Goal: Transaction & Acquisition: Purchase product/service

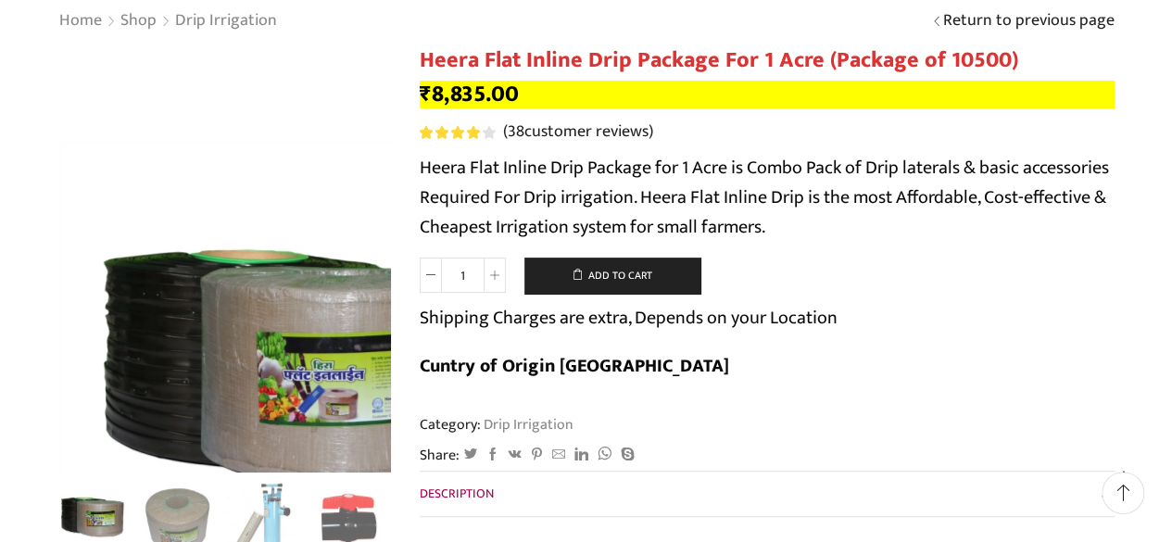
scroll to position [170, 0]
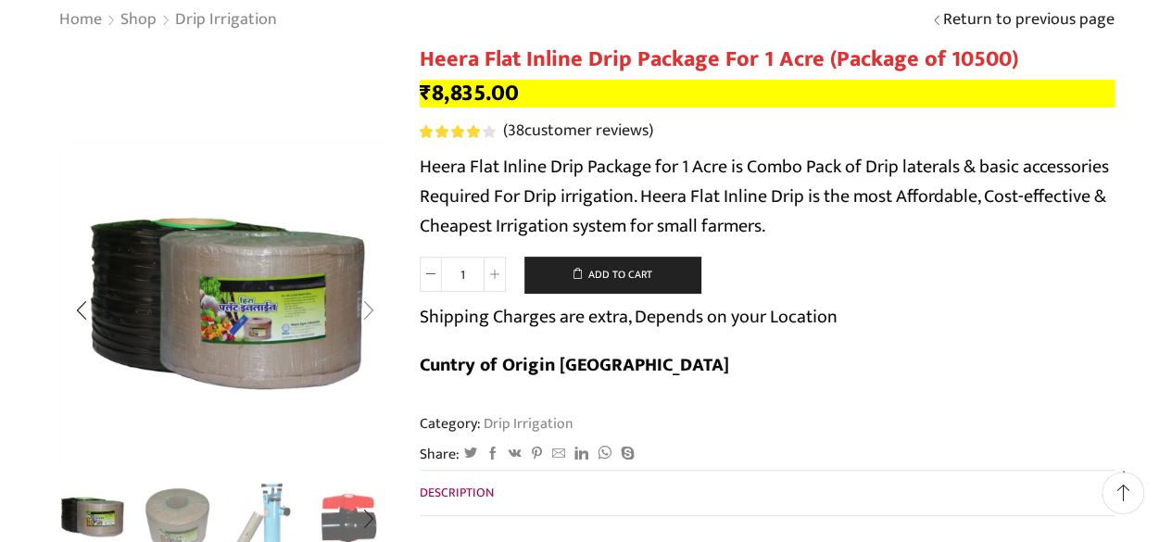
click at [369, 312] on div "Next slide" at bounding box center [368, 310] width 46 height 46
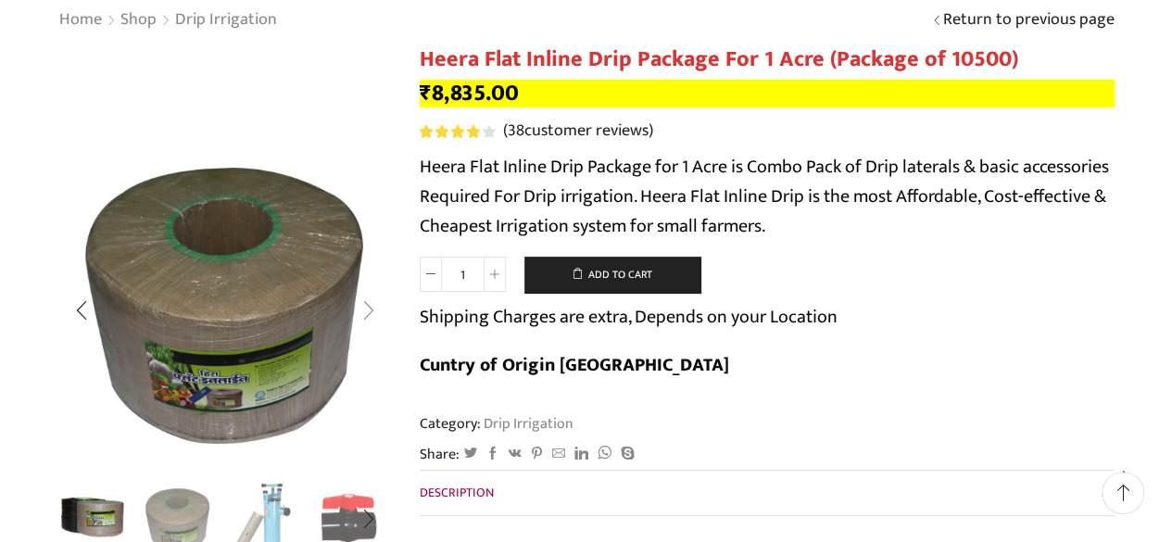
click at [369, 312] on div "Next slide" at bounding box center [368, 310] width 46 height 46
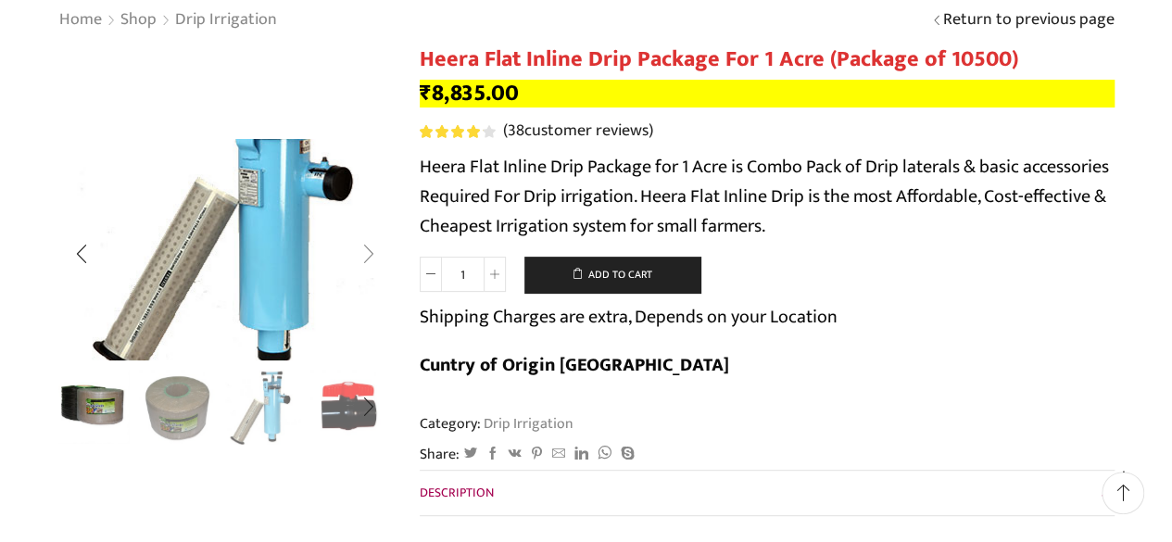
click at [369, 312] on img "3 / 10" at bounding box center [235, 220] width 495 height 329
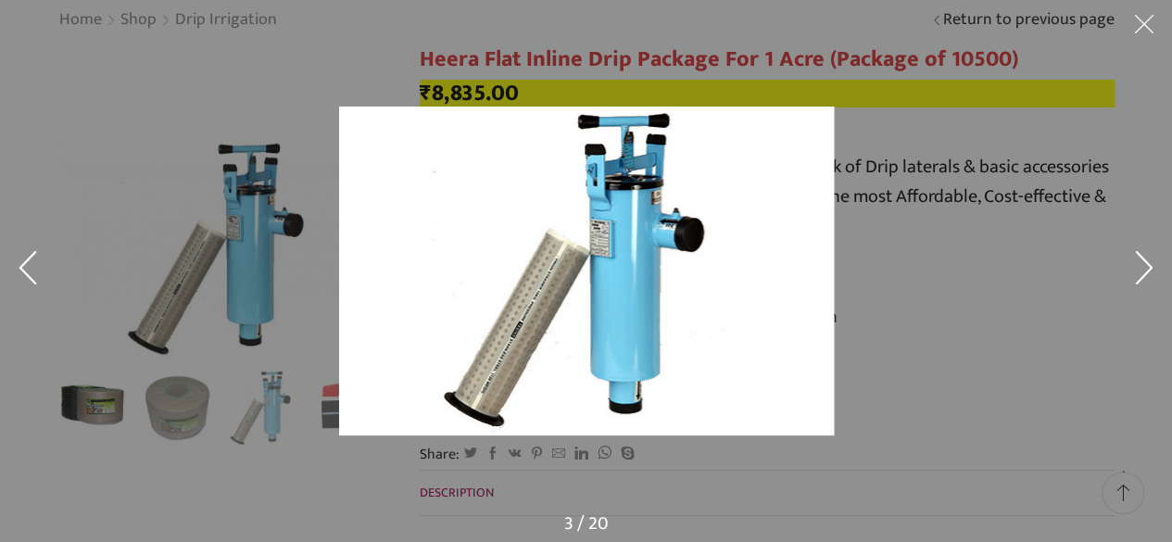
click at [1135, 19] on button at bounding box center [1144, 28] width 56 height 56
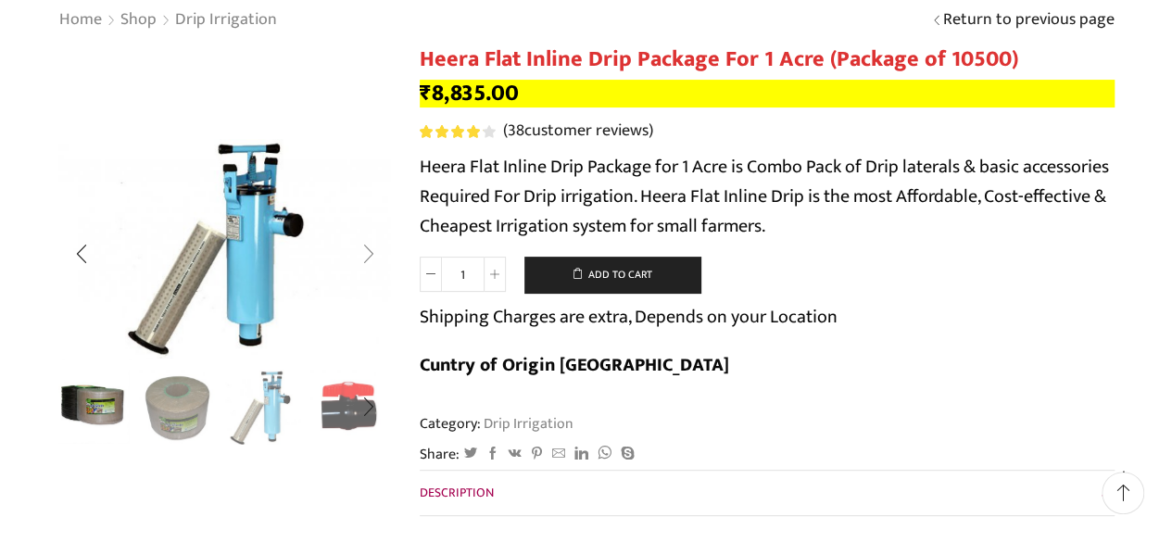
click at [370, 256] on div "Next slide" at bounding box center [368, 255] width 46 height 46
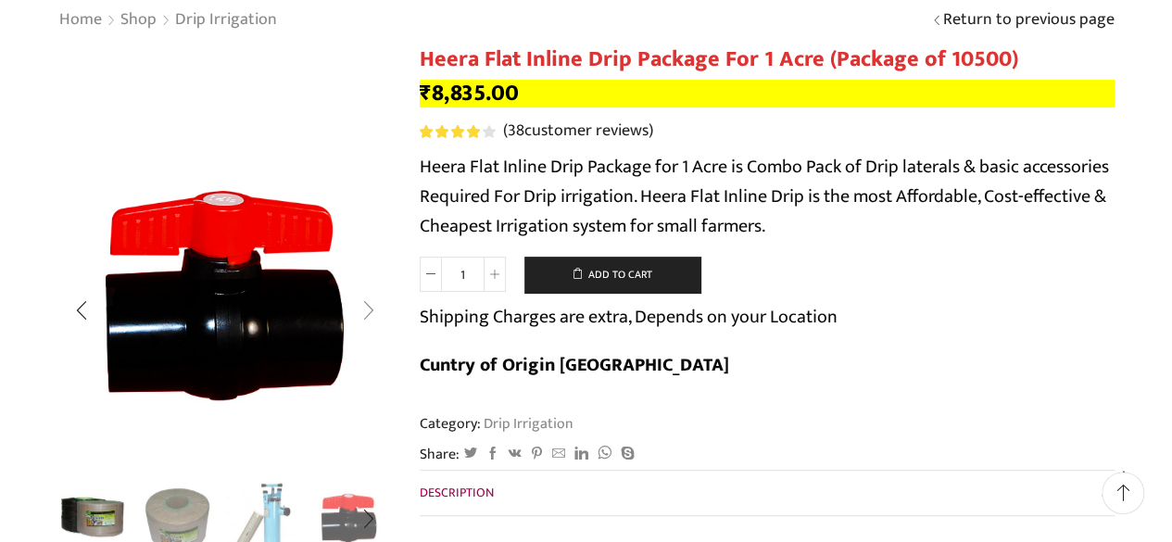
click at [368, 308] on div "Next slide" at bounding box center [368, 310] width 46 height 46
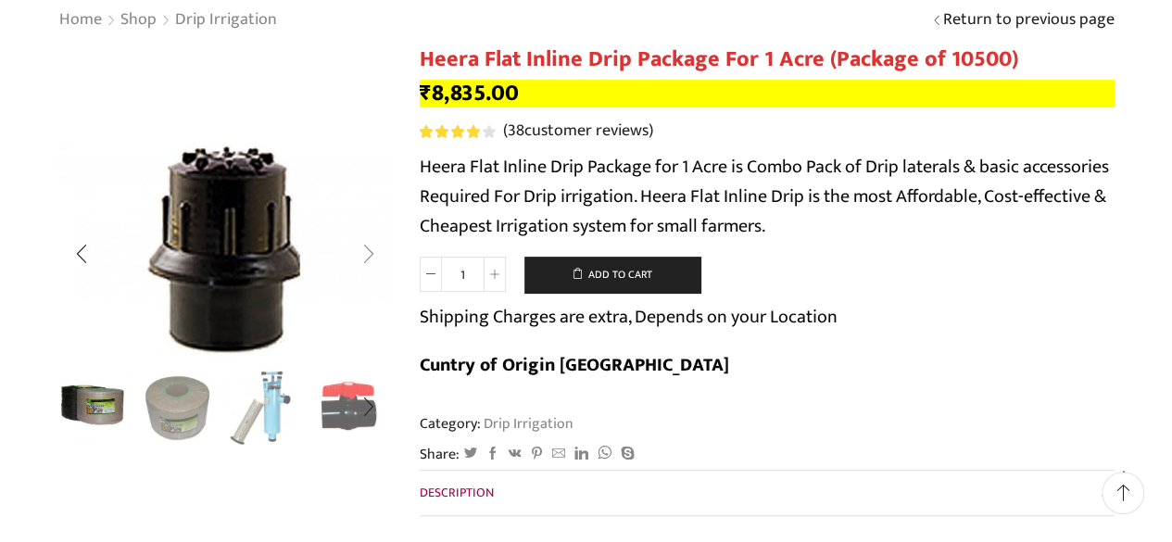
click at [369, 250] on div "Next slide" at bounding box center [368, 255] width 46 height 46
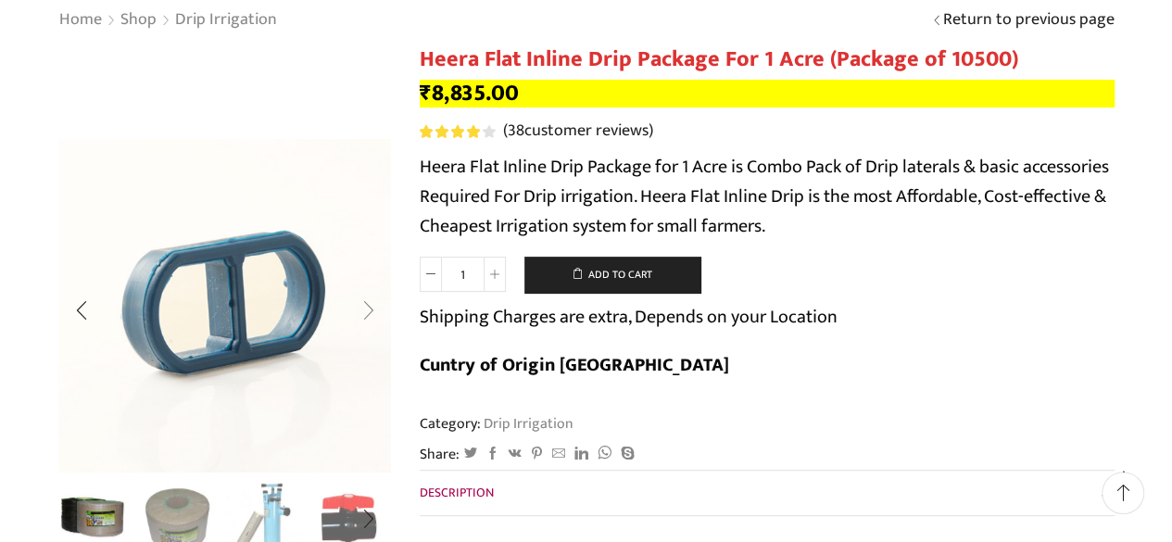
click at [364, 309] on div "Next slide" at bounding box center [368, 310] width 46 height 46
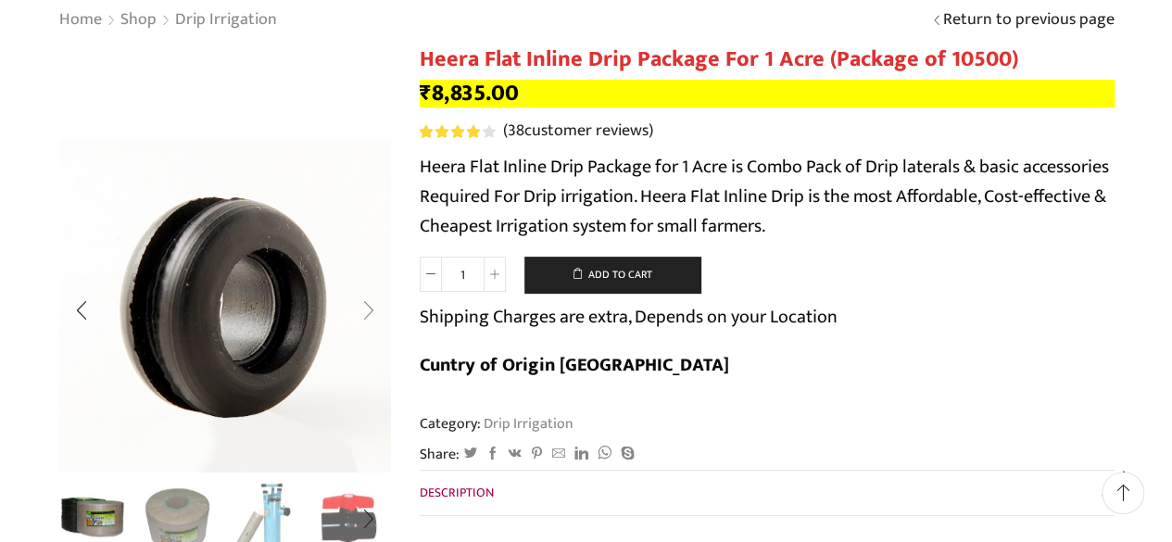
click at [364, 309] on div "Next slide" at bounding box center [368, 310] width 46 height 46
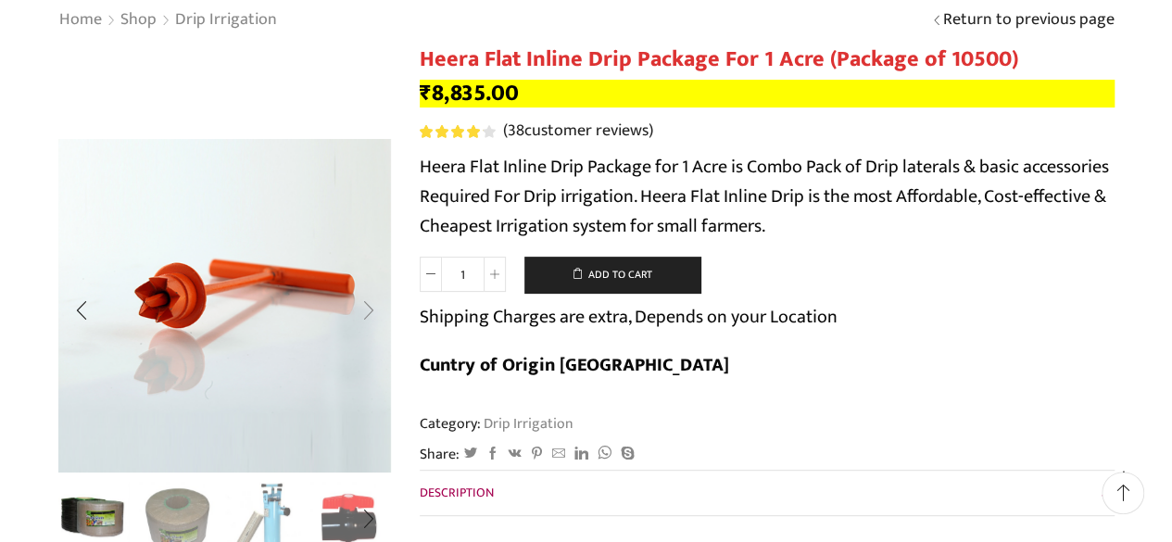
click at [364, 309] on div "Next slide" at bounding box center [368, 310] width 46 height 46
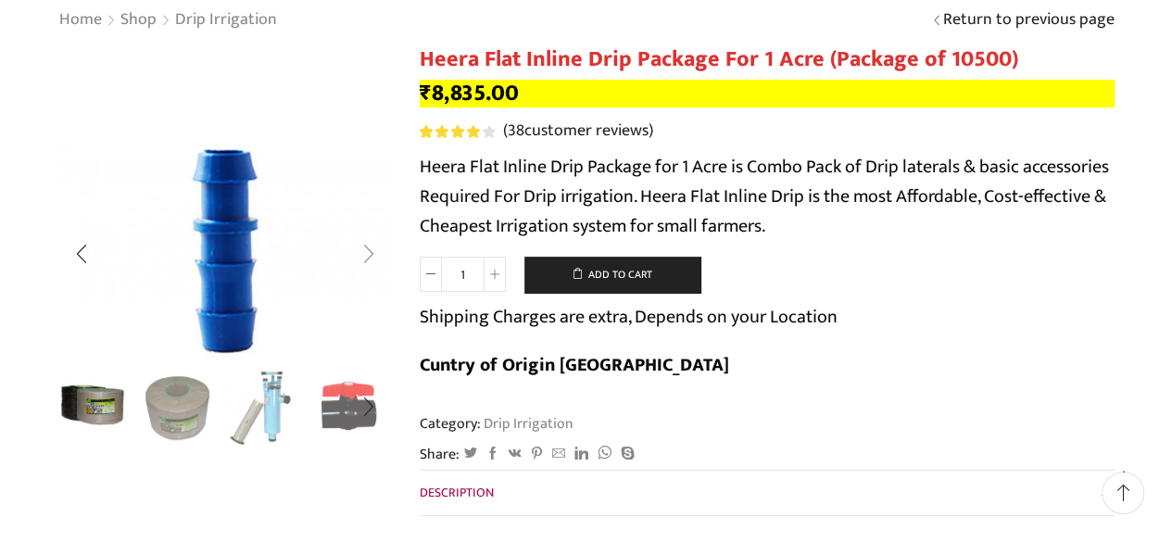
click at [372, 254] on div "Next slide" at bounding box center [368, 255] width 46 height 46
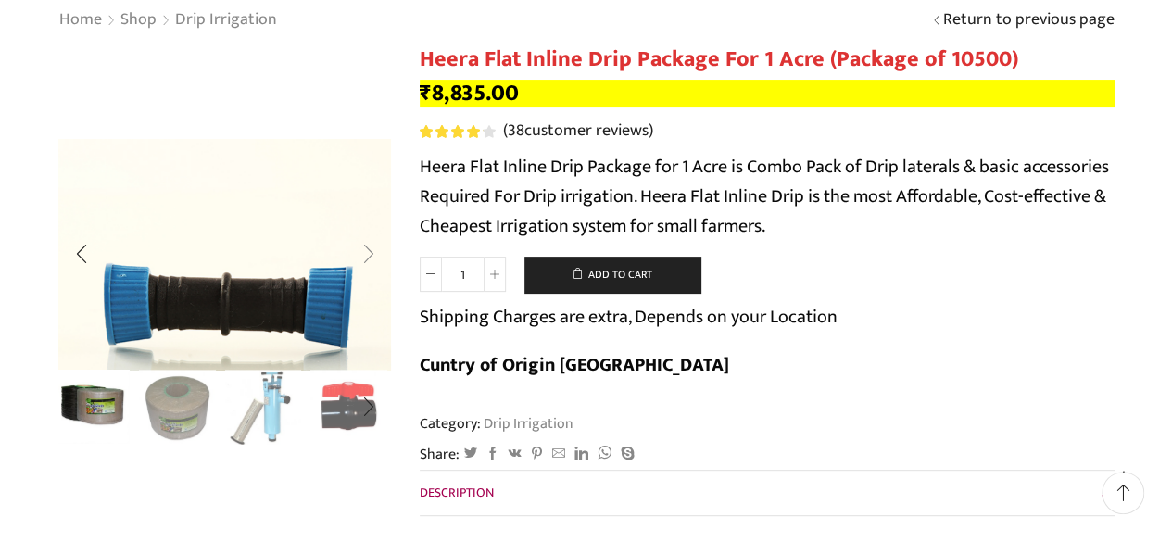
click at [372, 254] on div "Next slide" at bounding box center [368, 255] width 46 height 46
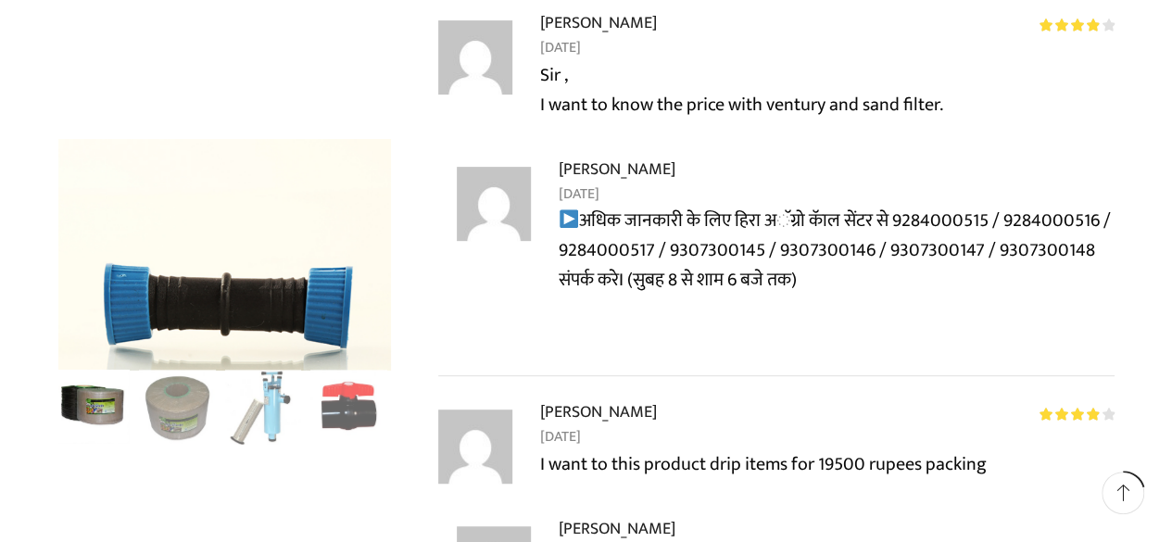
scroll to position [3836, 0]
